Goal: Navigation & Orientation: Find specific page/section

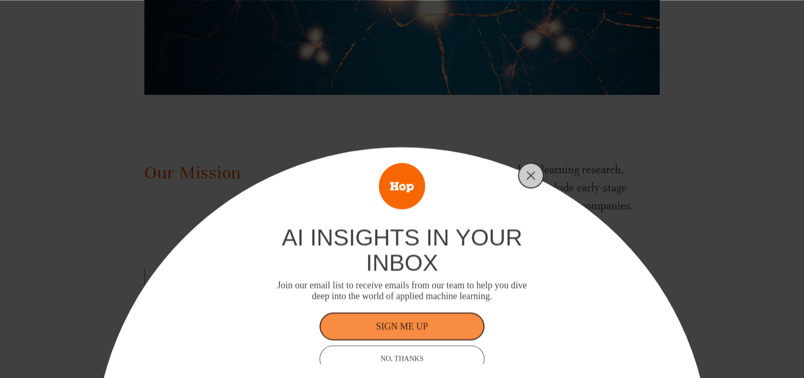
scroll to position [464, 0]
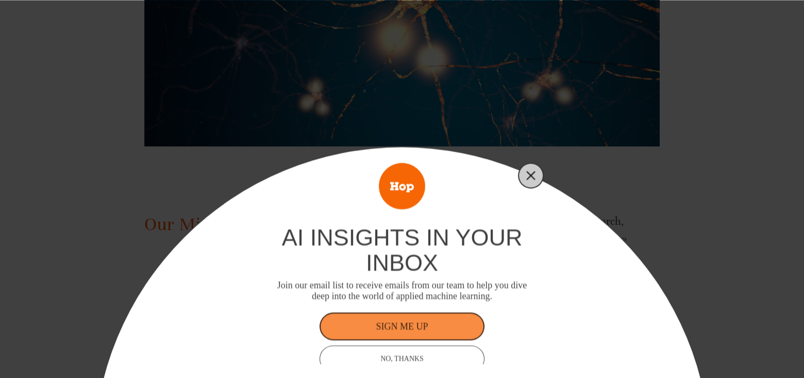
click at [528, 174] on icon "Close" at bounding box center [530, 175] width 9 height 9
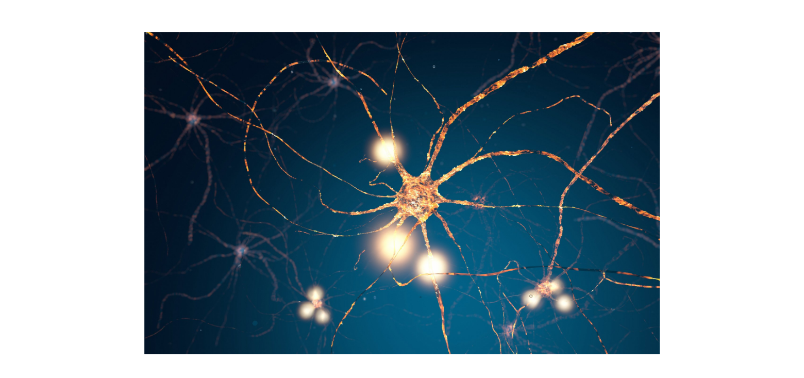
scroll to position [0, 0]
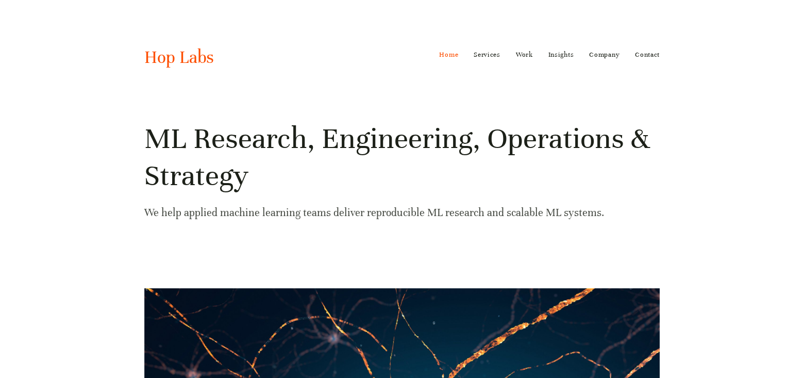
click at [448, 55] on link "Home" at bounding box center [448, 54] width 19 height 16
click at [646, 55] on link "Contact" at bounding box center [647, 54] width 25 height 16
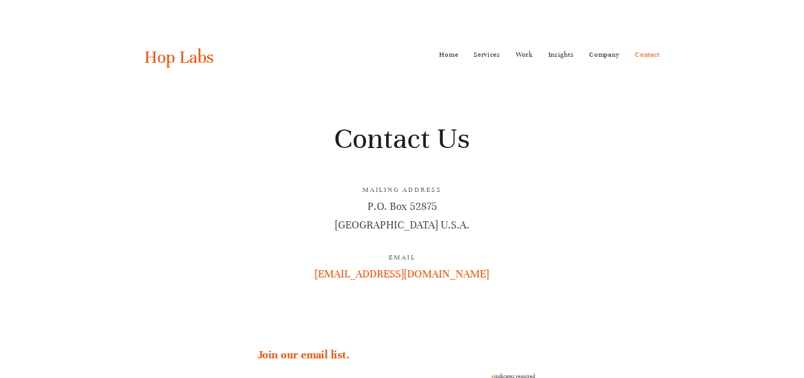
click at [649, 52] on link "Contact" at bounding box center [647, 54] width 25 height 16
click at [447, 56] on link "Home" at bounding box center [448, 54] width 19 height 16
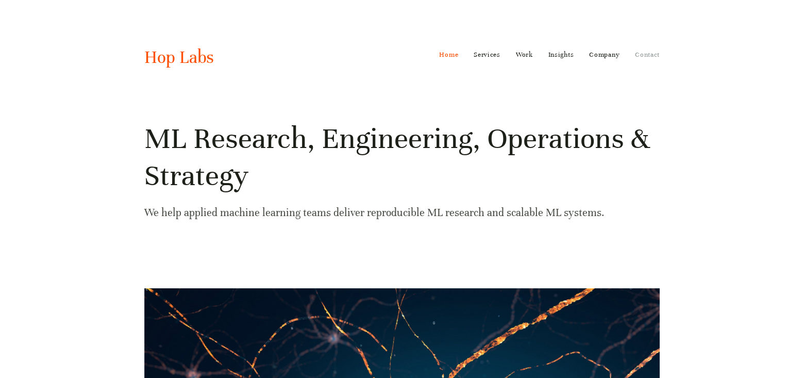
click at [647, 53] on link "Contact" at bounding box center [647, 54] width 25 height 16
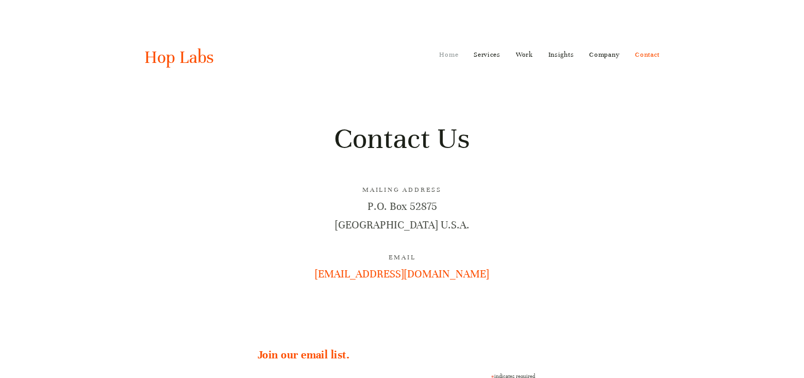
click at [443, 55] on link "Home" at bounding box center [448, 54] width 19 height 16
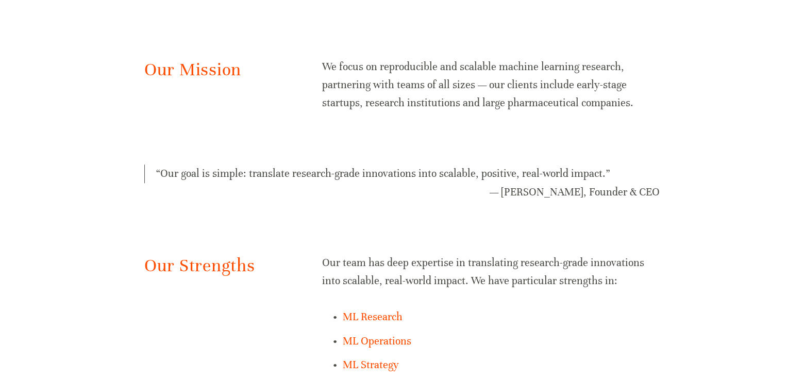
scroll to position [722, 0]
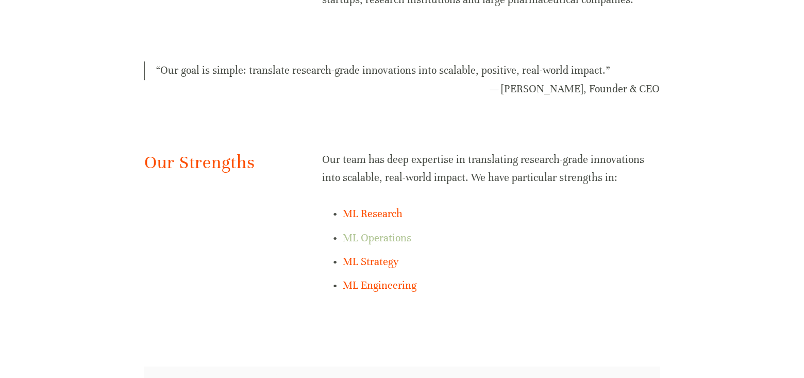
click at [375, 238] on link "ML Operations" at bounding box center [377, 237] width 69 height 13
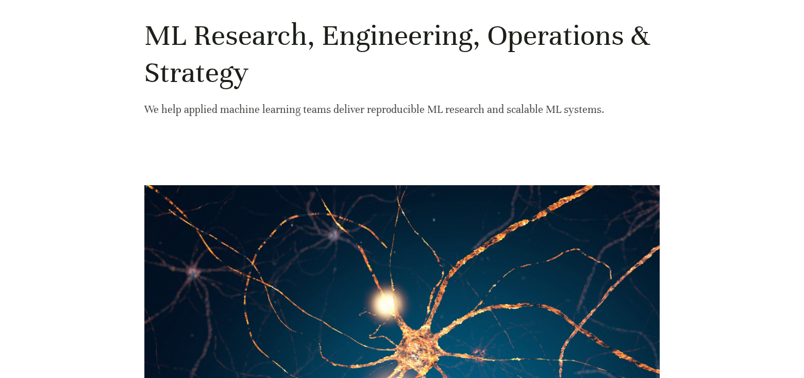
scroll to position [0, 0]
